Goal: Navigation & Orientation: Find specific page/section

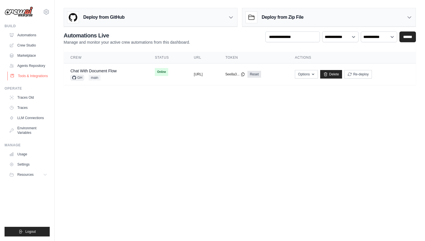
click at [32, 76] on link "Tools & Integrations" at bounding box center [28, 76] width 43 height 9
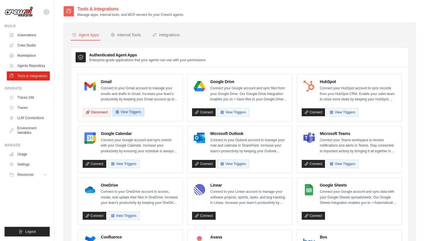
click at [132, 115] on button "View Triggers" at bounding box center [128, 112] width 32 height 9
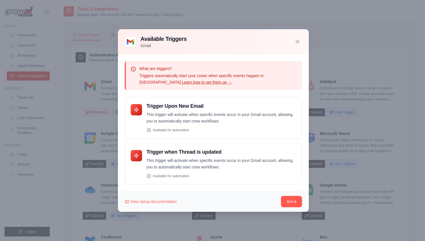
click at [138, 5] on div at bounding box center [212, 120] width 425 height 241
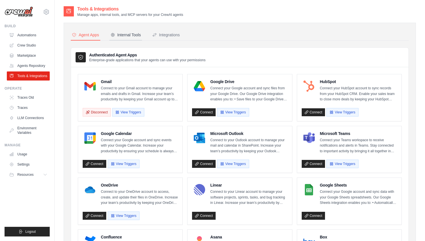
click at [131, 36] on div "Internal Tools" at bounding box center [125, 35] width 30 height 6
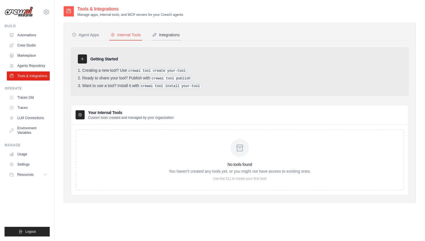
click at [171, 36] on div "Integrations" at bounding box center [166, 35] width 28 height 6
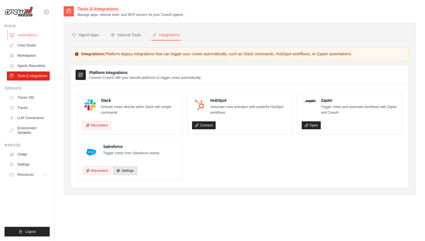
click at [39, 35] on link "Automations" at bounding box center [28, 35] width 43 height 9
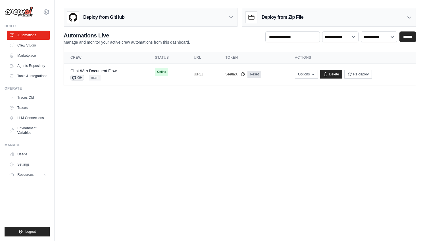
click at [86, 90] on main "**********" at bounding box center [240, 49] width 370 height 98
click at [94, 75] on span "main" at bounding box center [95, 78] width 12 height 6
